Goal: Find specific page/section: Find specific page/section

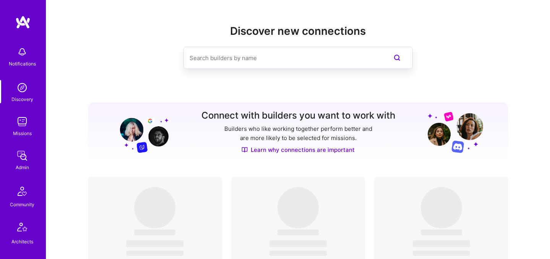
click at [18, 118] on img at bounding box center [22, 121] width 15 height 15
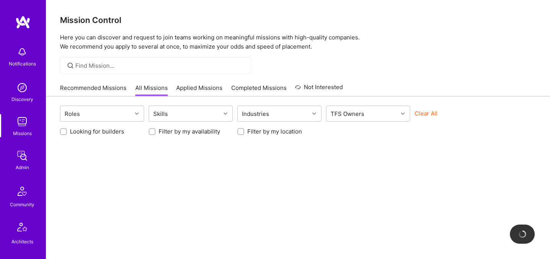
click at [435, 113] on button "Clear All" at bounding box center [425, 113] width 23 height 8
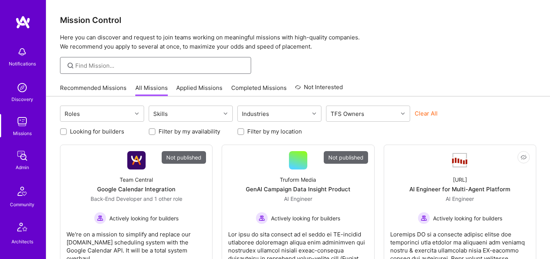
click at [205, 65] on input at bounding box center [160, 66] width 170 height 8
type input "p"
click at [251, 89] on link "Completed Missions" at bounding box center [258, 90] width 55 height 13
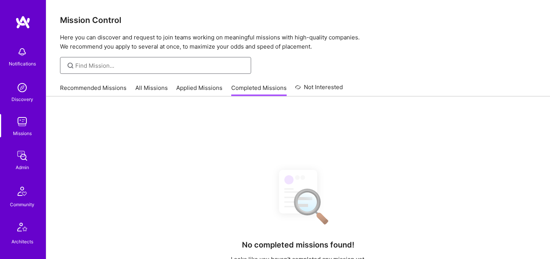
click at [188, 67] on input at bounding box center [160, 66] width 170 height 8
type input "p"
click at [16, 158] on img at bounding box center [22, 155] width 15 height 15
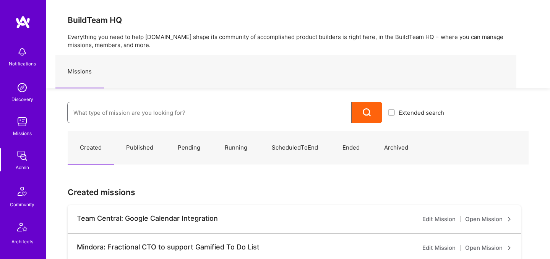
click at [159, 110] on input at bounding box center [209, 112] width 272 height 19
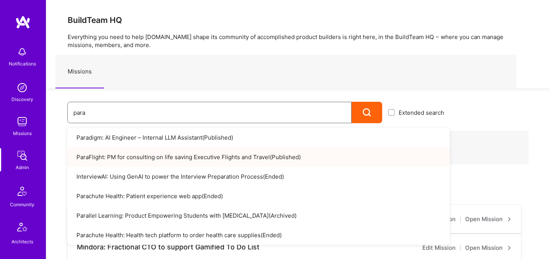
type input "para"
click at [176, 159] on link "ParaFlight: PM for consulting on life saving Executive Flights and Travel ( Pub…" at bounding box center [258, 156] width 382 height 19
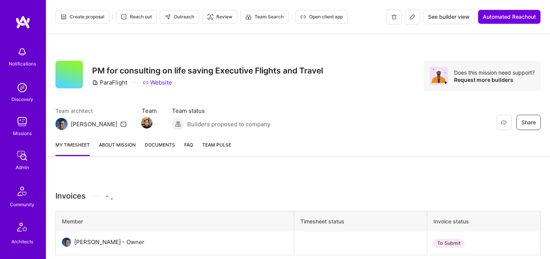
click at [410, 19] on icon at bounding box center [412, 17] width 6 height 6
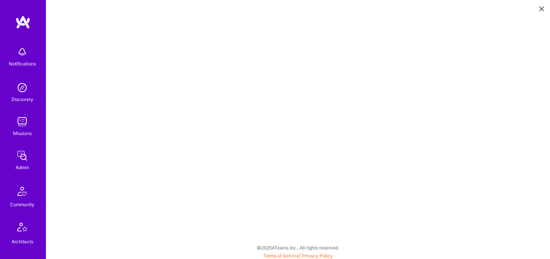
scroll to position [2, 0]
